Goal: Download file/media

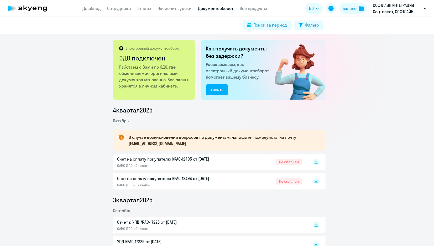
click at [394, 6] on p "СОФТЛАЙН ИНТЕГРАЦИЯ Соц. пакет, СОФТЛАЙН ИНТЕГРАЦИЯ, ООО" at bounding box center [397, 8] width 49 height 13
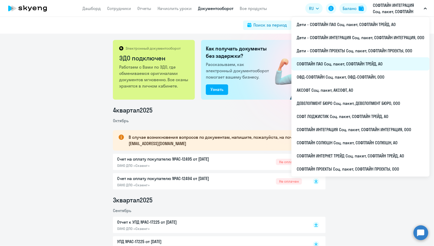
click at [320, 66] on li "СОФТЛАЙН ПАО Соц. пакет, СОФТЛАЙН ТРЕЙД, АО" at bounding box center [360, 63] width 138 height 13
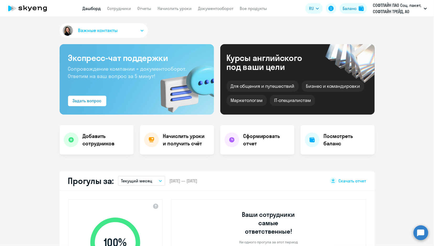
select select "30"
click at [214, 11] on link "Документооборот" at bounding box center [215, 8] width 35 height 5
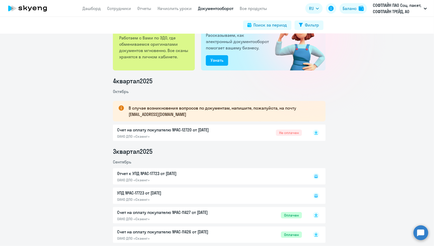
scroll to position [117, 0]
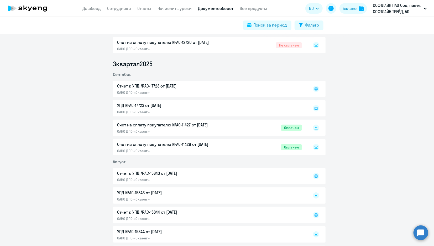
click at [313, 107] on rect at bounding box center [316, 108] width 6 height 6
click at [313, 88] on icon at bounding box center [316, 89] width 6 height 6
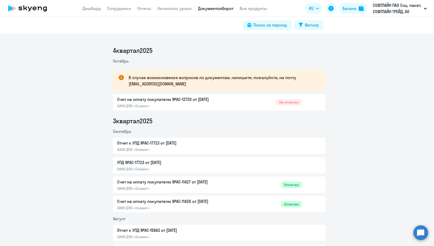
click at [422, 232] on circle at bounding box center [420, 232] width 15 height 15
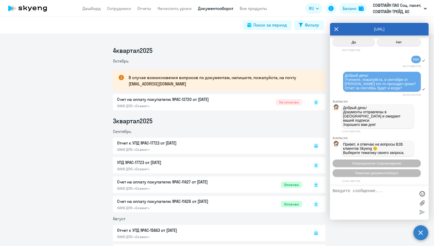
scroll to position [2487, 0]
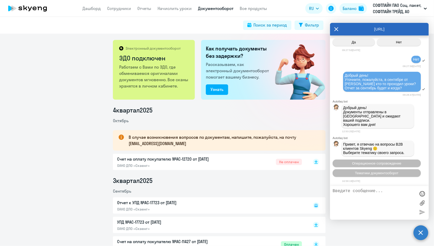
click at [338, 29] on icon at bounding box center [336, 29] width 4 height 13
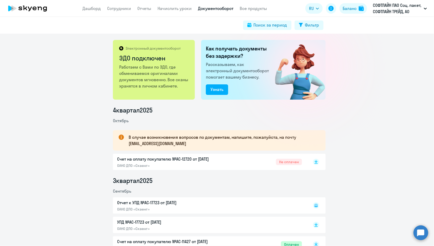
scroll to position [29, 0]
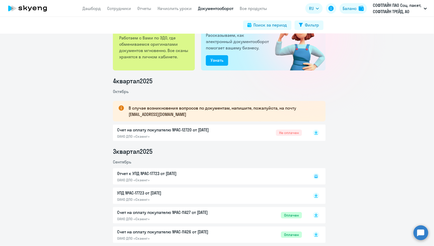
click at [154, 190] on p "УПД №AC-17723 от [DATE]" at bounding box center [172, 193] width 110 height 6
